Goal: Find specific page/section: Find specific page/section

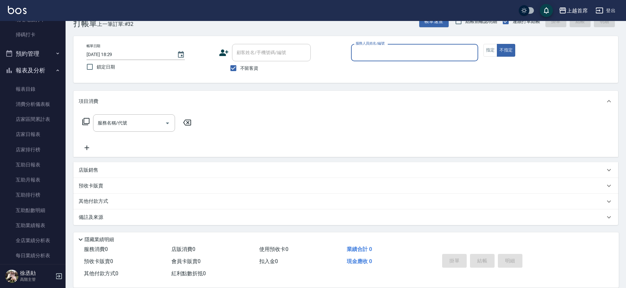
scroll to position [231, 0]
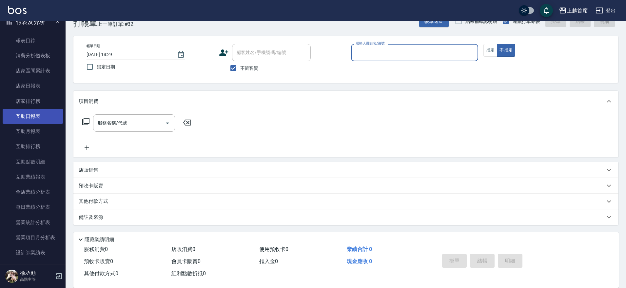
click at [14, 114] on link "互助日報表" at bounding box center [33, 116] width 60 height 15
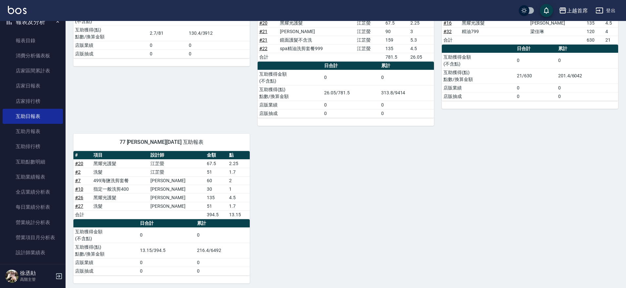
scroll to position [307, 0]
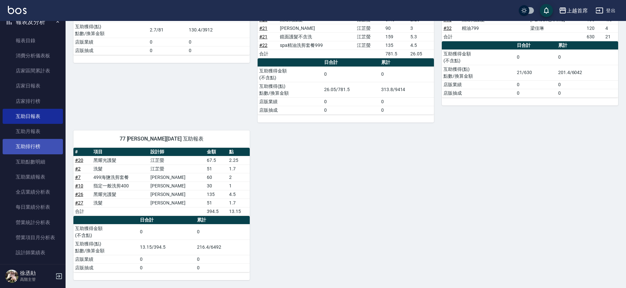
click at [51, 144] on link "互助排行榜" at bounding box center [33, 146] width 60 height 15
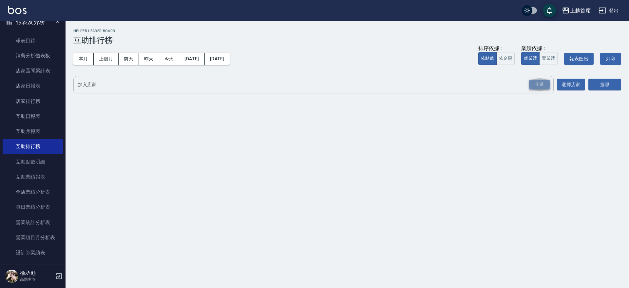
click at [537, 85] on div "全選" at bounding box center [539, 85] width 21 height 10
click at [597, 84] on button "搜尋" at bounding box center [605, 85] width 33 height 12
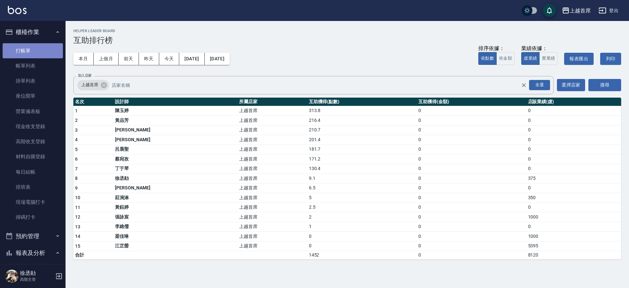
click at [53, 48] on link "打帳單" at bounding box center [33, 50] width 60 height 15
